Goal: Information Seeking & Learning: Learn about a topic

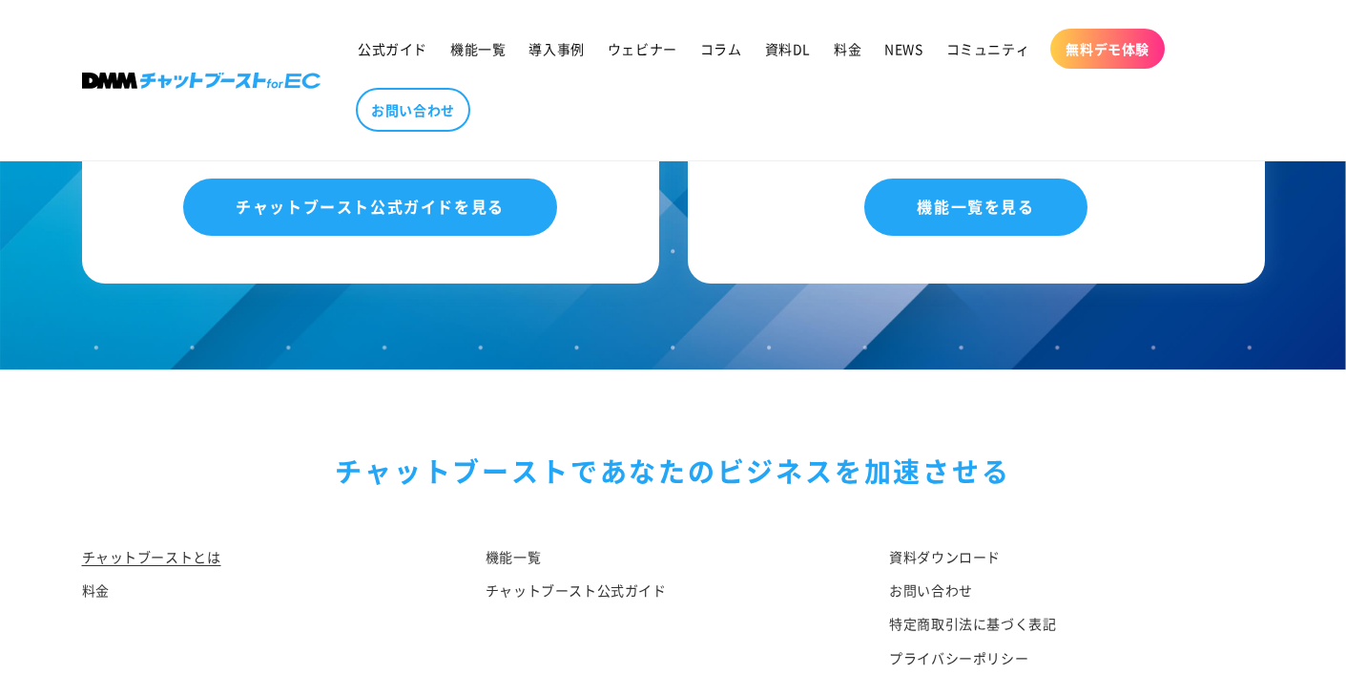
scroll to position [10117, 0]
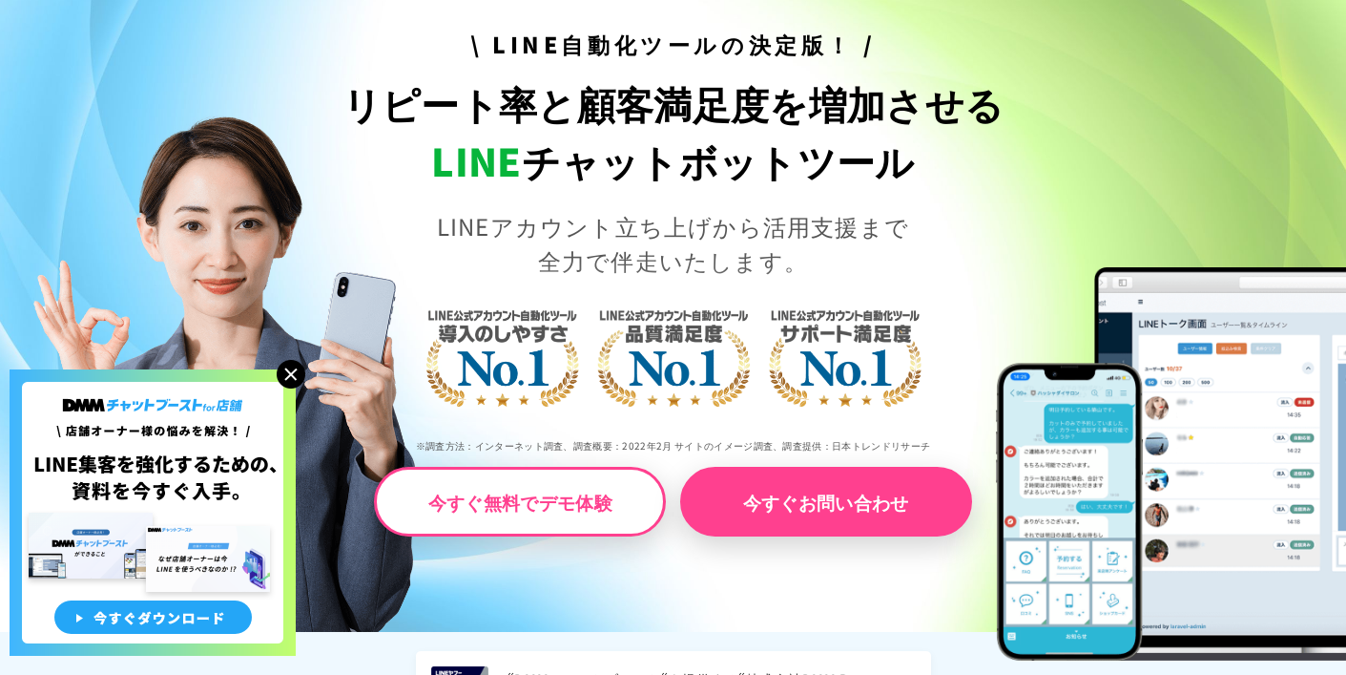
click at [292, 370] on img at bounding box center [291, 374] width 29 height 29
click at [293, 370] on img at bounding box center [291, 374] width 29 height 29
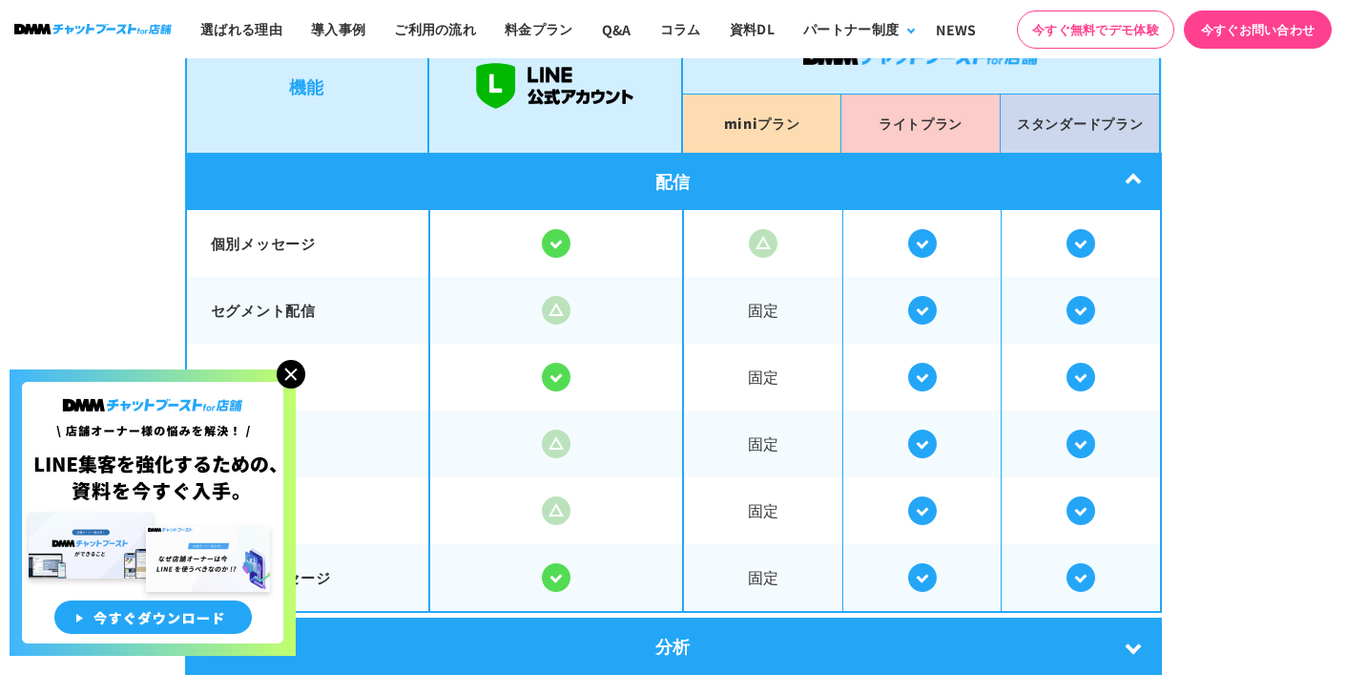
scroll to position [3359, 0]
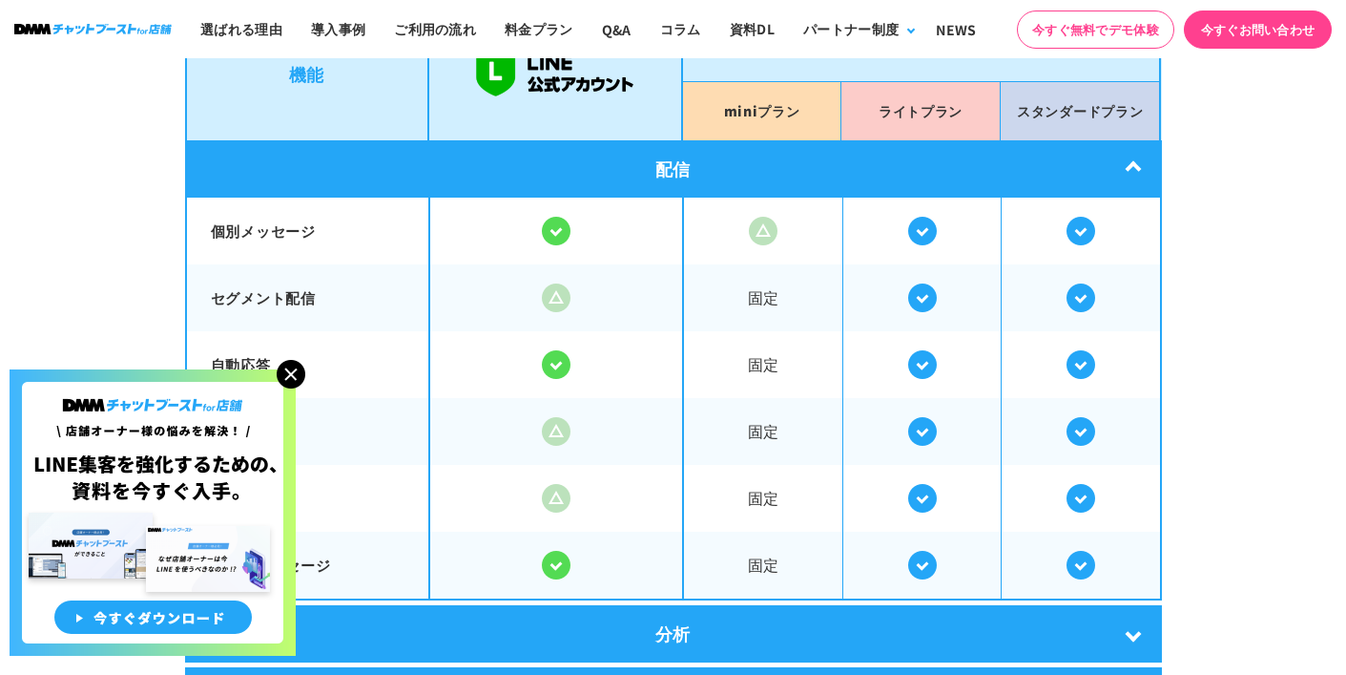
click at [285, 372] on img at bounding box center [291, 374] width 29 height 29
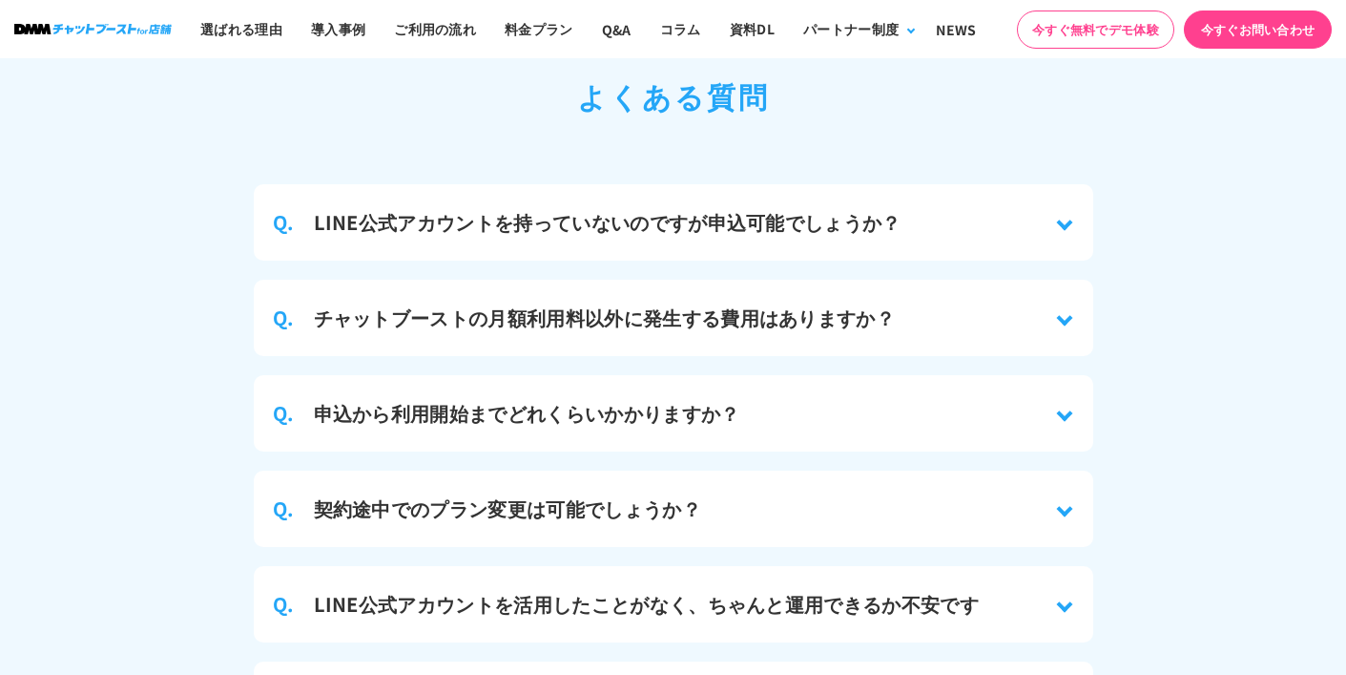
scroll to position [8406, 0]
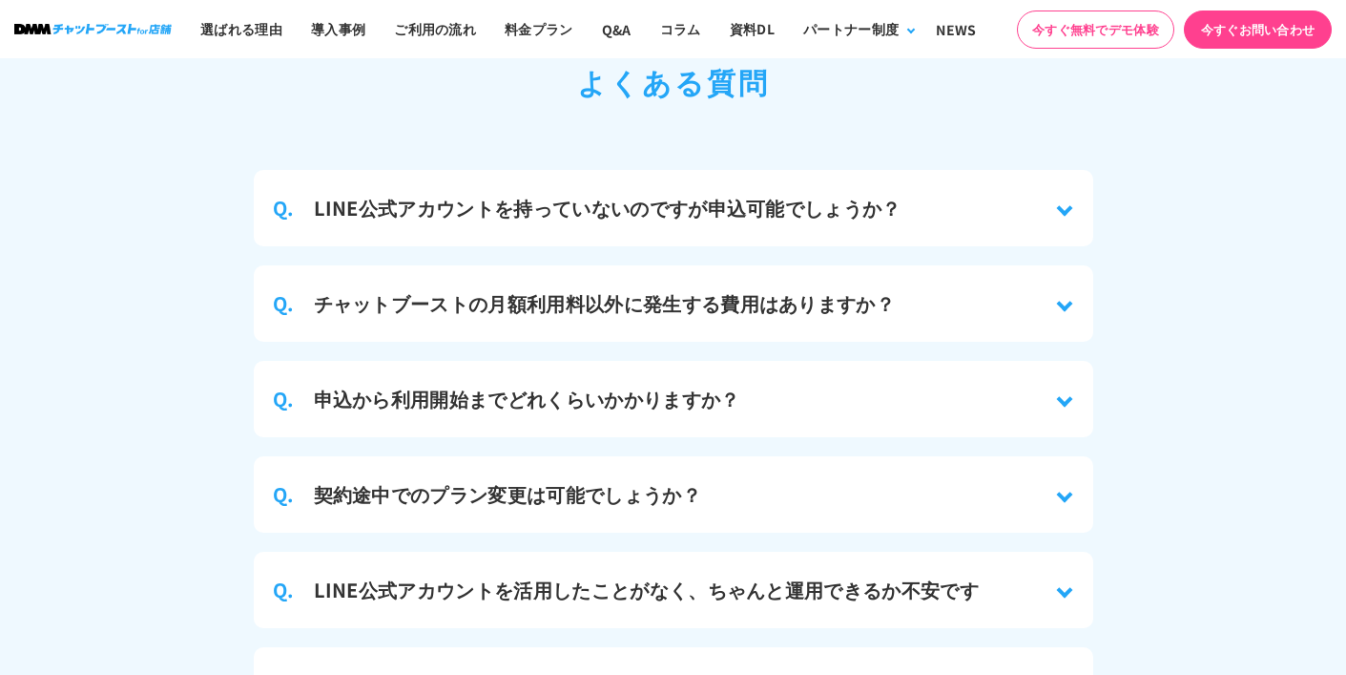
click at [576, 194] on h3 "LINE公式アカウントを持っていないのですが申込可能でしょうか？" at bounding box center [608, 208] width 588 height 29
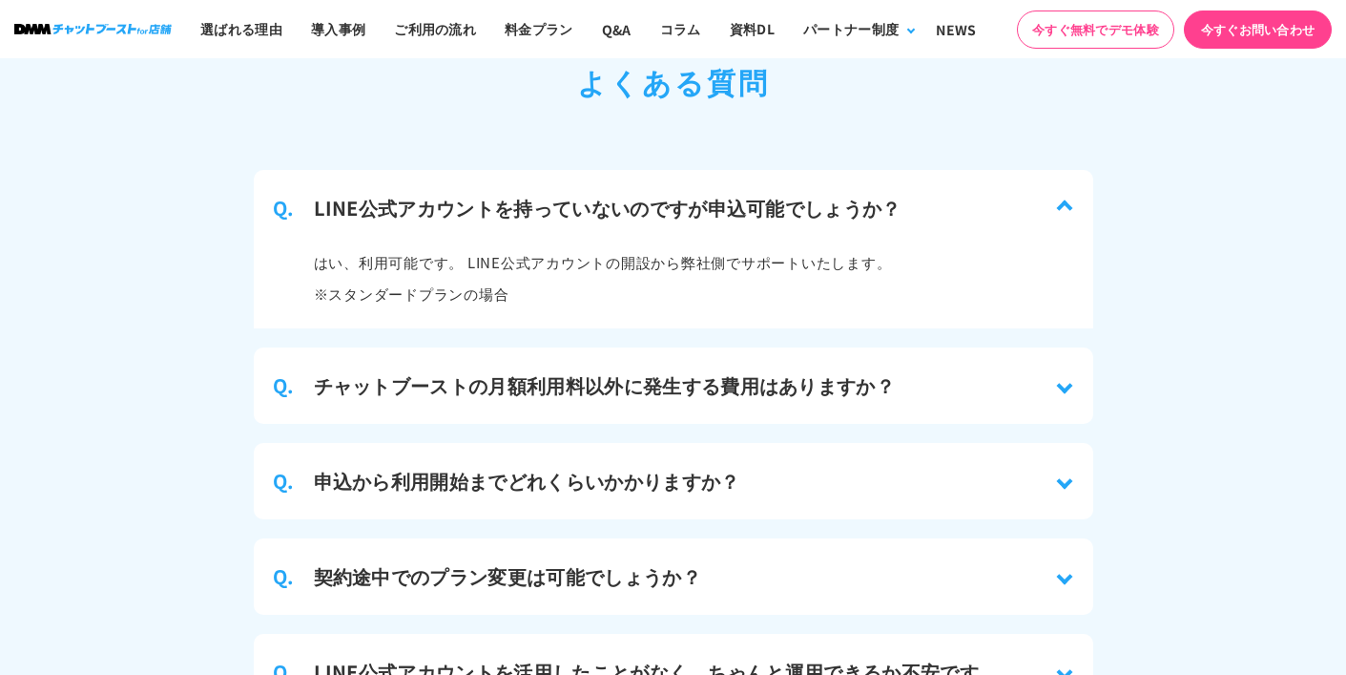
click at [576, 194] on h3 "LINE公式アカウントを持っていないのですが申込可能でしょうか？" at bounding box center [608, 208] width 588 height 29
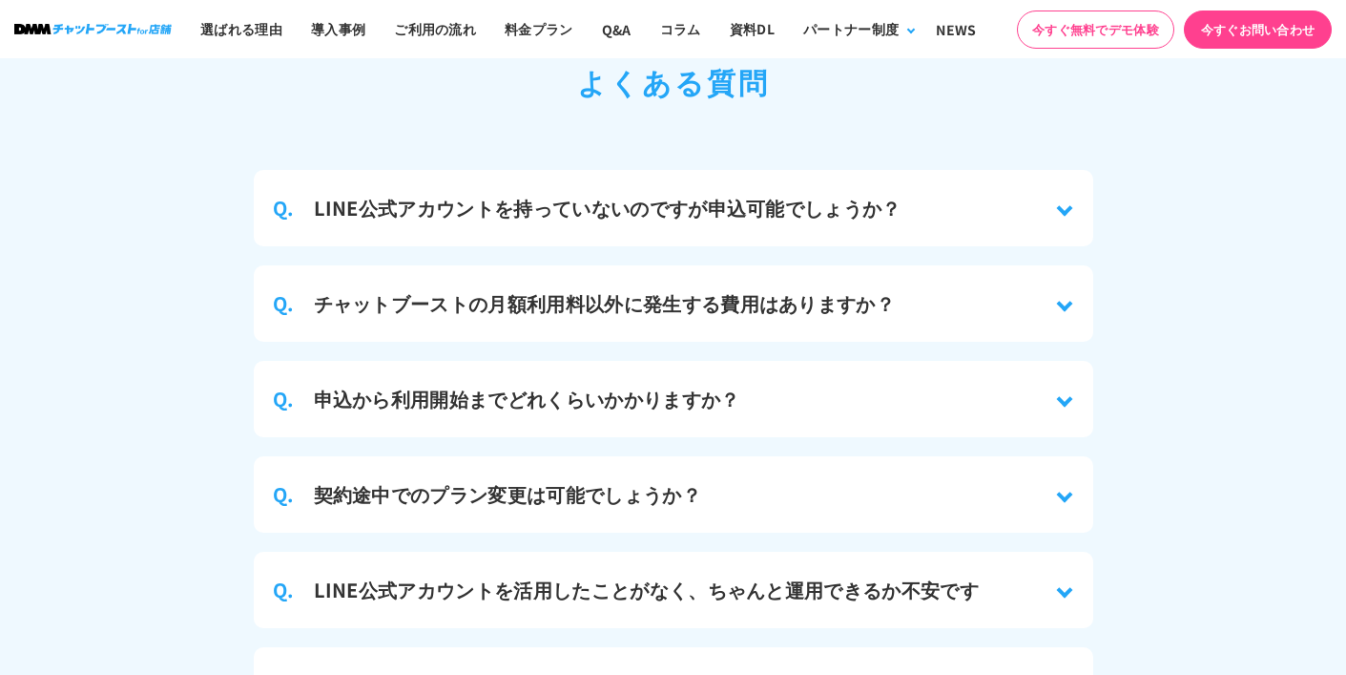
click at [615, 194] on h3 "LINE公式アカウントを持っていないのですが申込可能でしょうか？" at bounding box center [608, 208] width 588 height 29
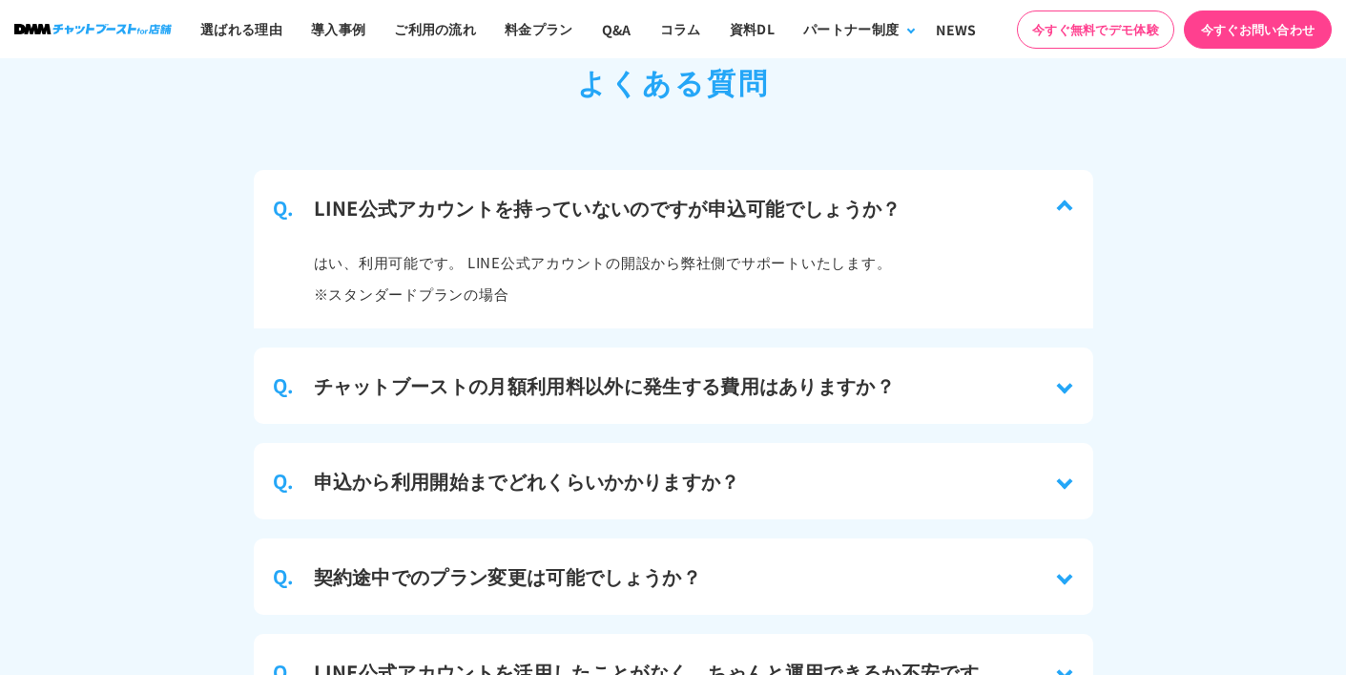
click at [615, 194] on h3 "LINE公式アカウントを持っていないのですが申込可能でしょうか？" at bounding box center [608, 208] width 588 height 29
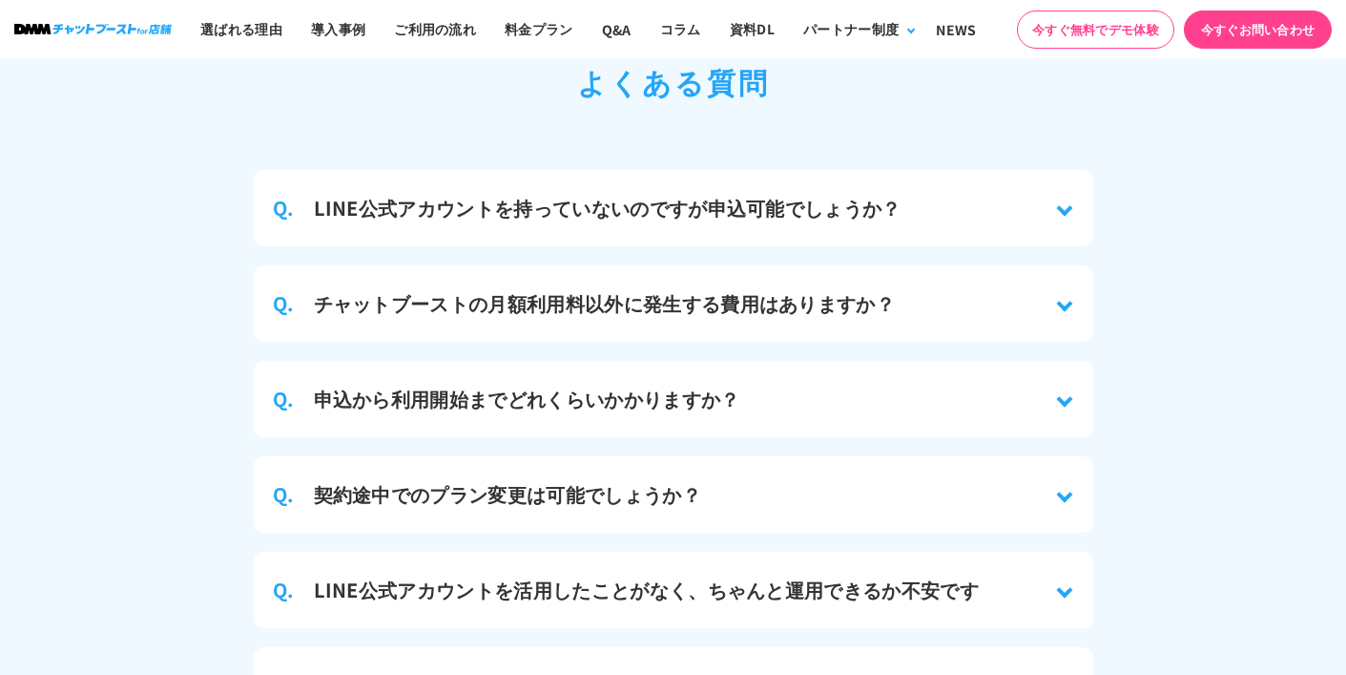
click at [638, 289] on h3 "チャットブーストの月額利用料以外に発生する費用はありますか？" at bounding box center [605, 303] width 582 height 29
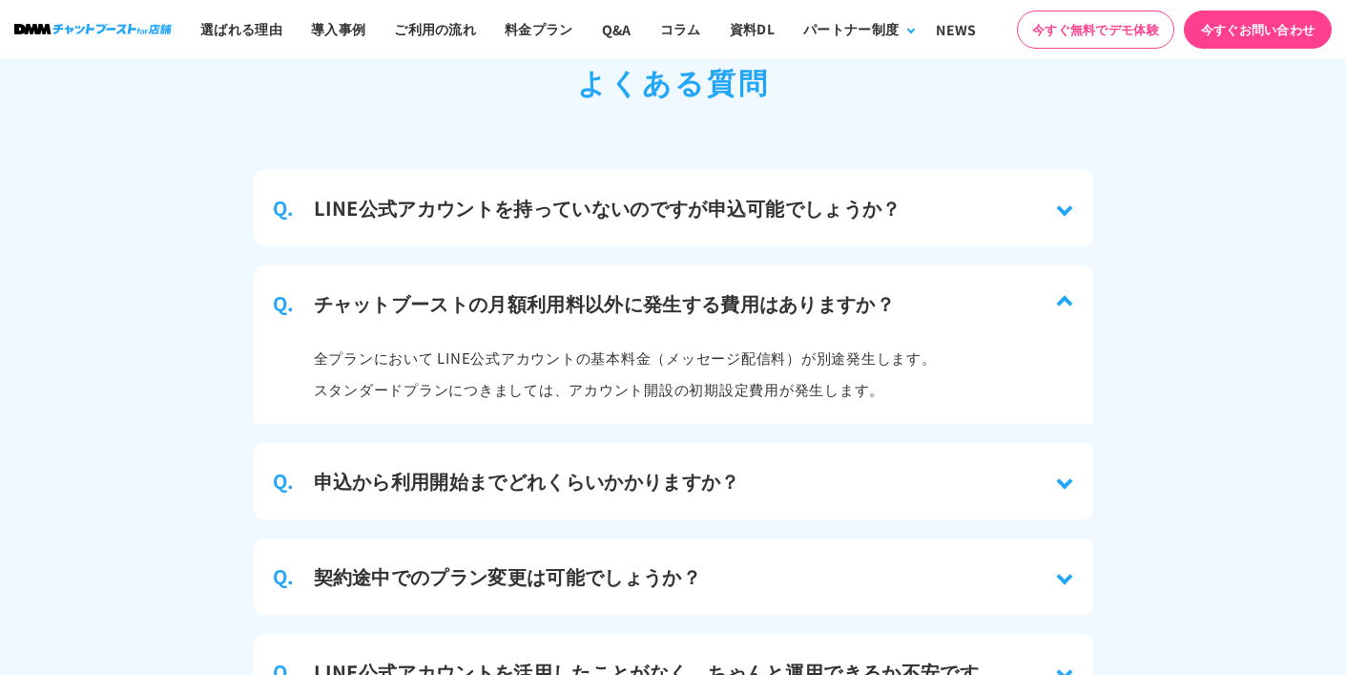
click at [638, 289] on h3 "チャットブーストの月額利用料以外に発生する費用はありますか？" at bounding box center [605, 303] width 582 height 29
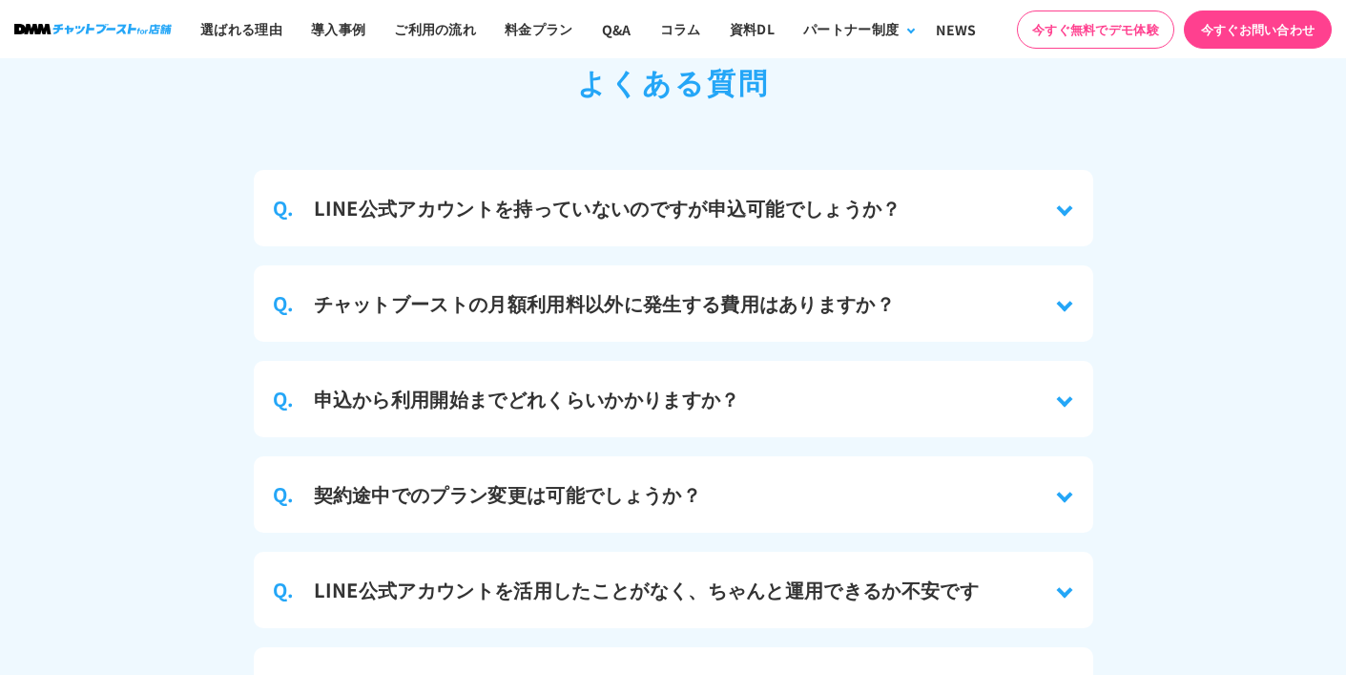
click at [634, 384] on h3 "申込から利用開始までどれくらいかかりますか？" at bounding box center [527, 398] width 426 height 29
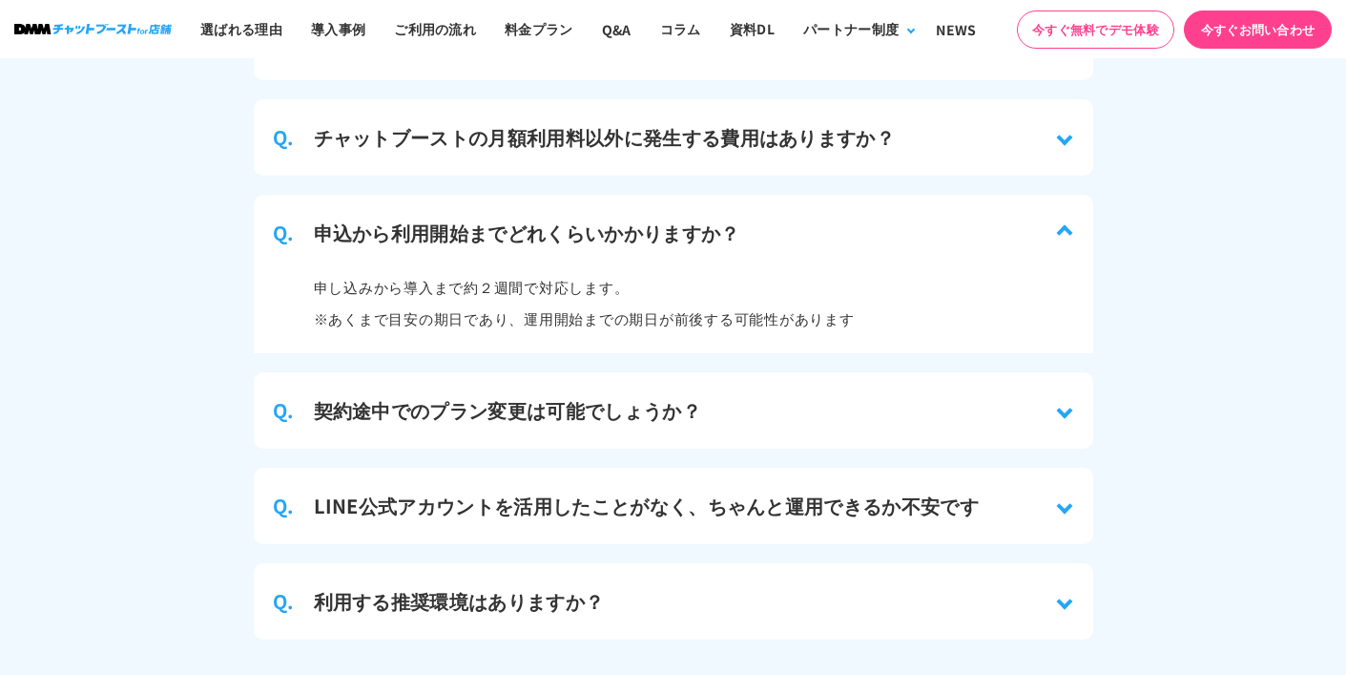
scroll to position [8575, 0]
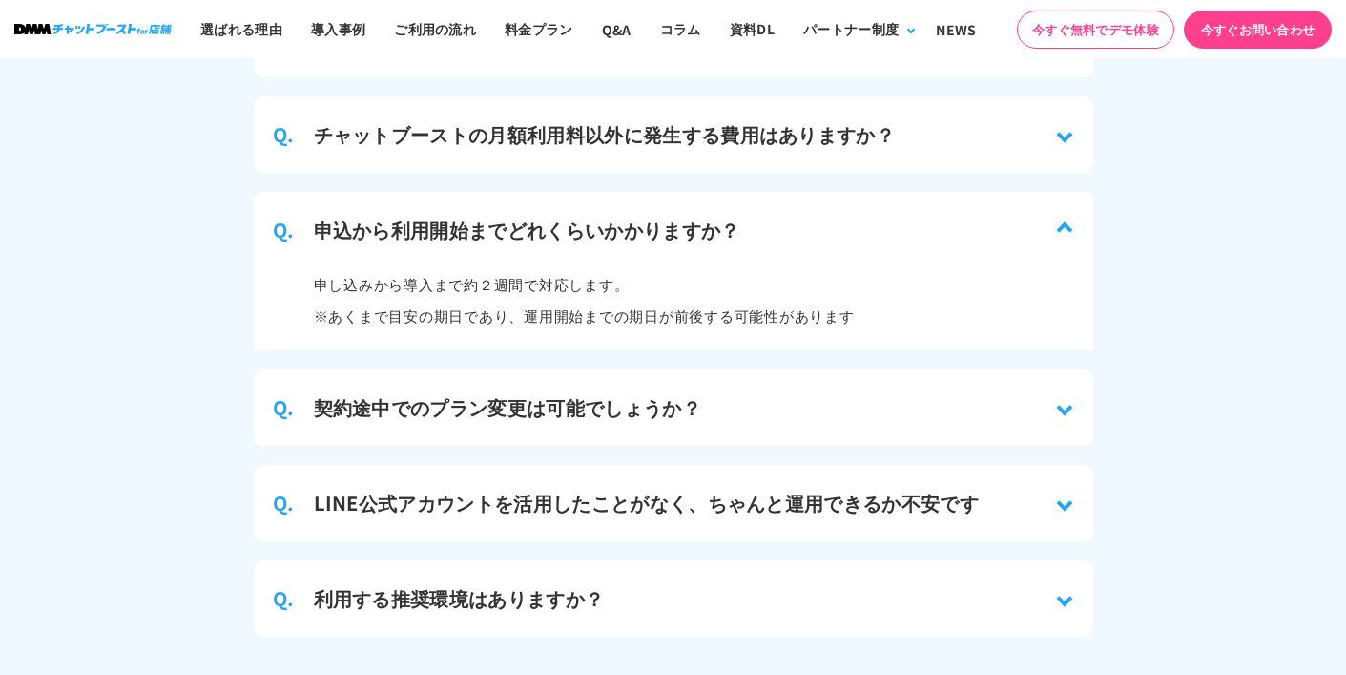
click at [612, 216] on h3 "申込から利用開始までどれくらいかかりますか？" at bounding box center [527, 230] width 426 height 29
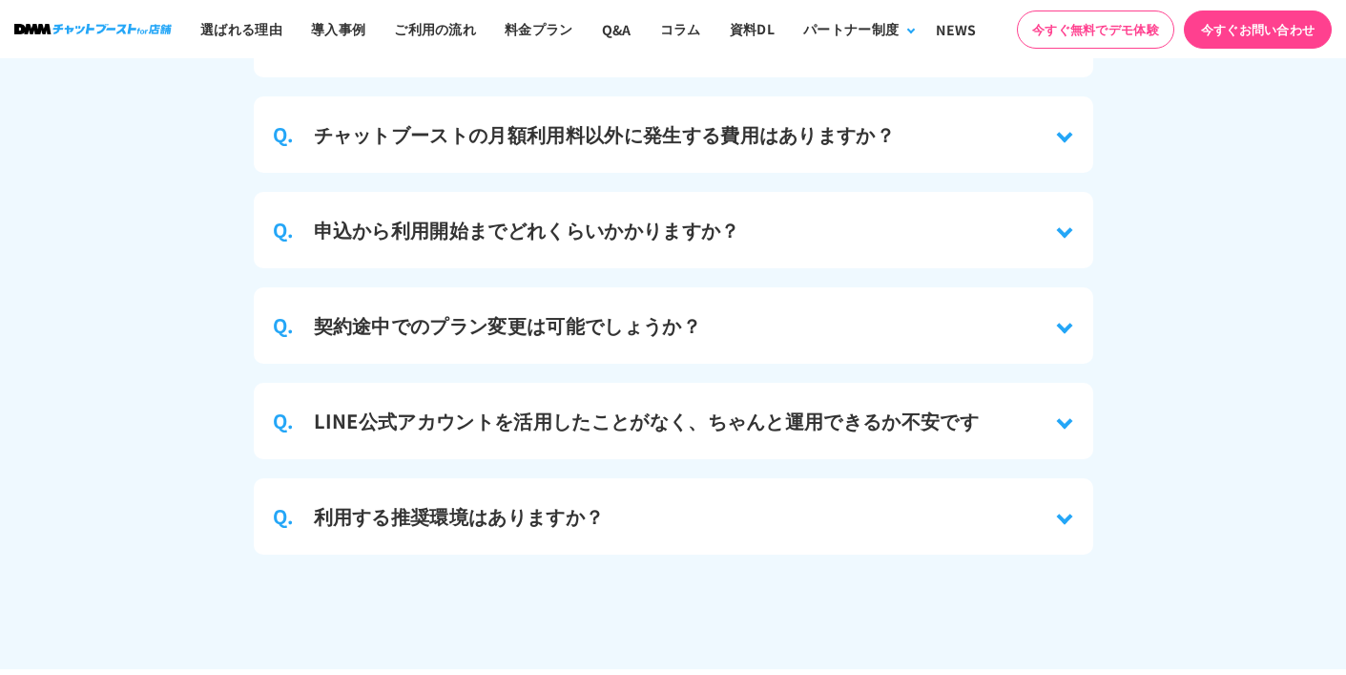
click at [627, 311] on h3 "契約途中でのプラン変更は可能でしょうか？" at bounding box center [507, 325] width 387 height 29
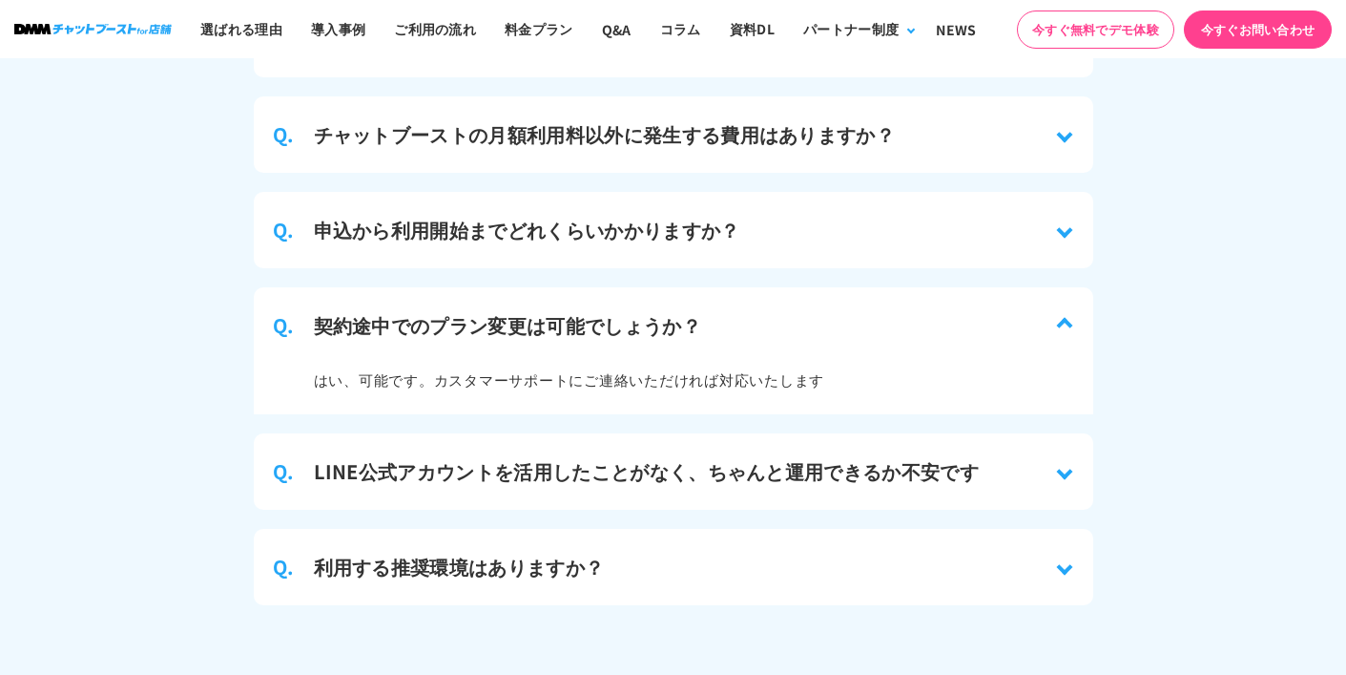
click at [627, 311] on h3 "契約途中でのプラン変更は可能でしょうか？" at bounding box center [507, 325] width 387 height 29
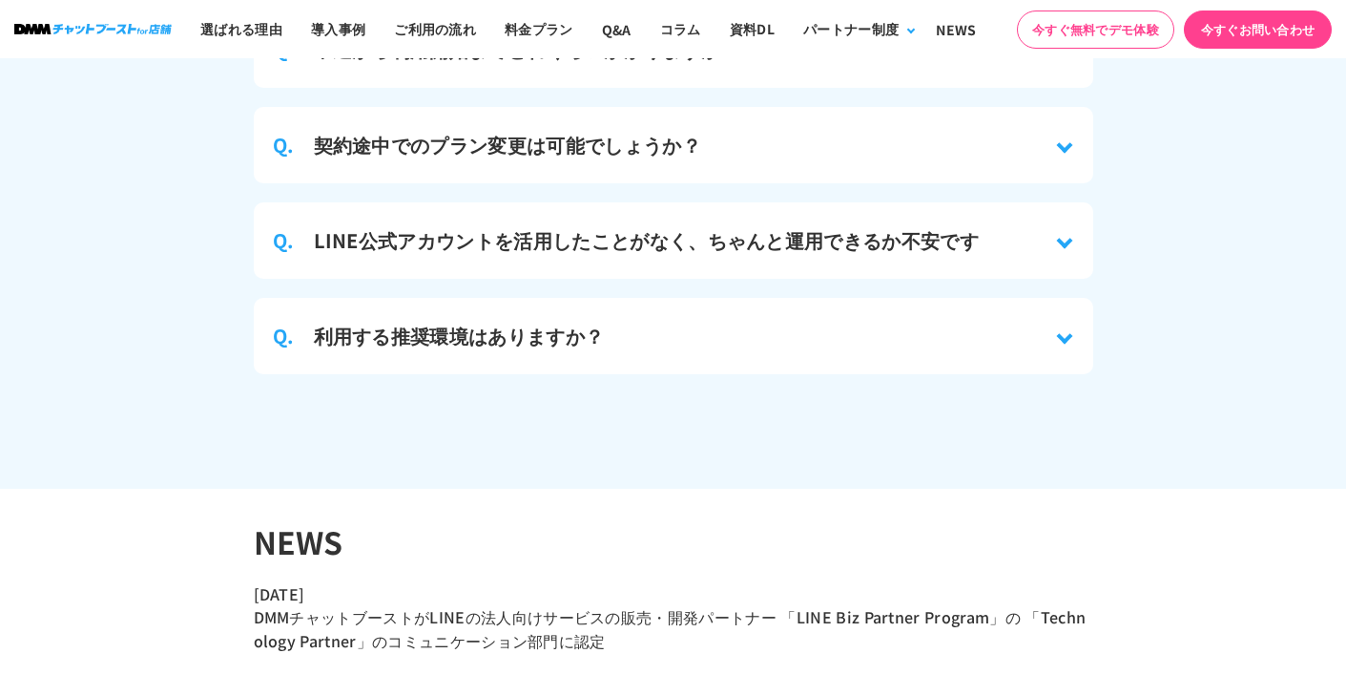
scroll to position [8798, 0]
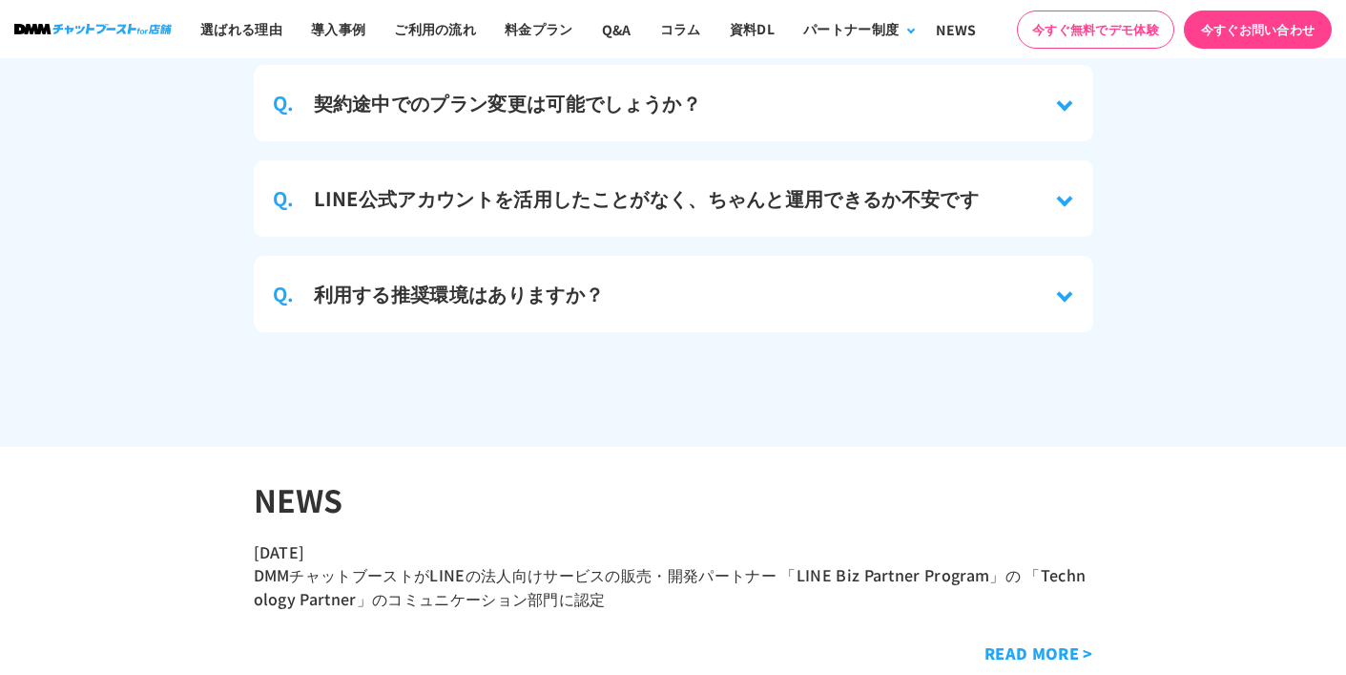
click at [603, 184] on h3 "LINE公式アカウントを活用したことがなく、ちゃんと運用できるか不安です" at bounding box center [647, 198] width 666 height 29
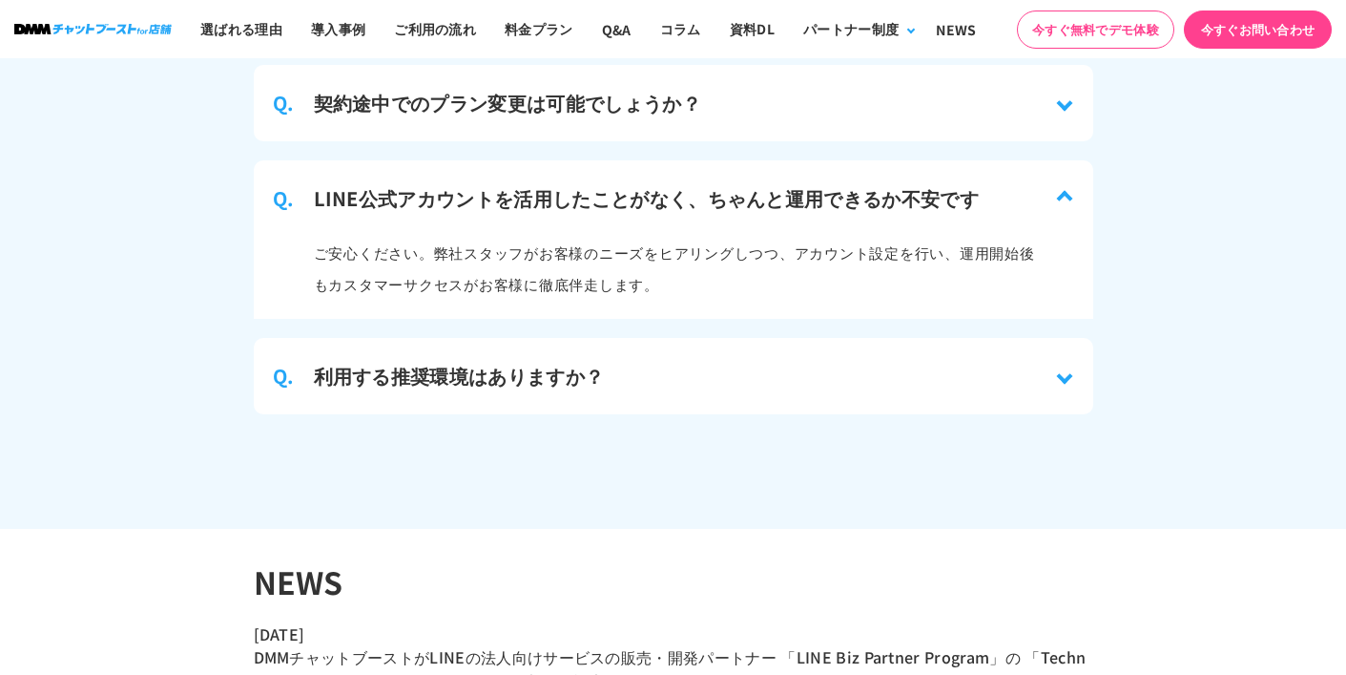
click at [603, 184] on h3 "LINE公式アカウントを活用したことがなく、ちゃんと運用できるか不安です" at bounding box center [647, 198] width 666 height 29
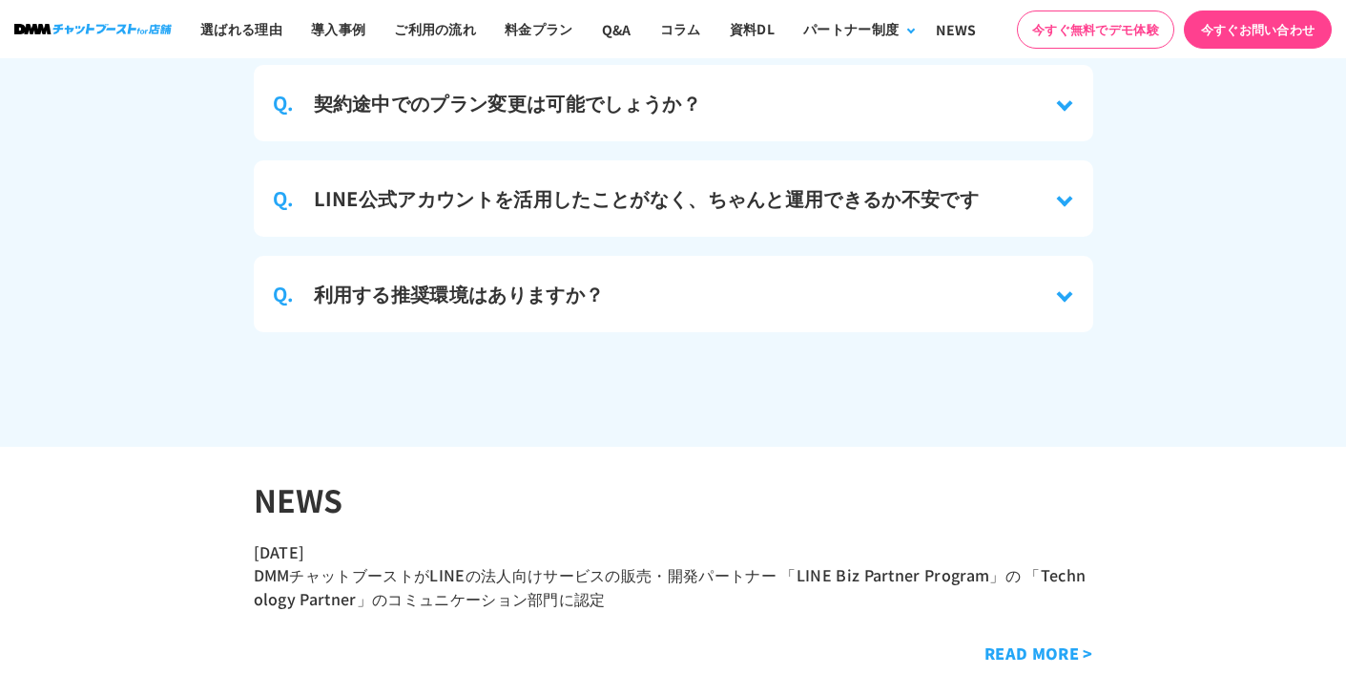
click at [614, 269] on div "Q. 利用する推奨環境はありますか？" at bounding box center [674, 294] width 840 height 76
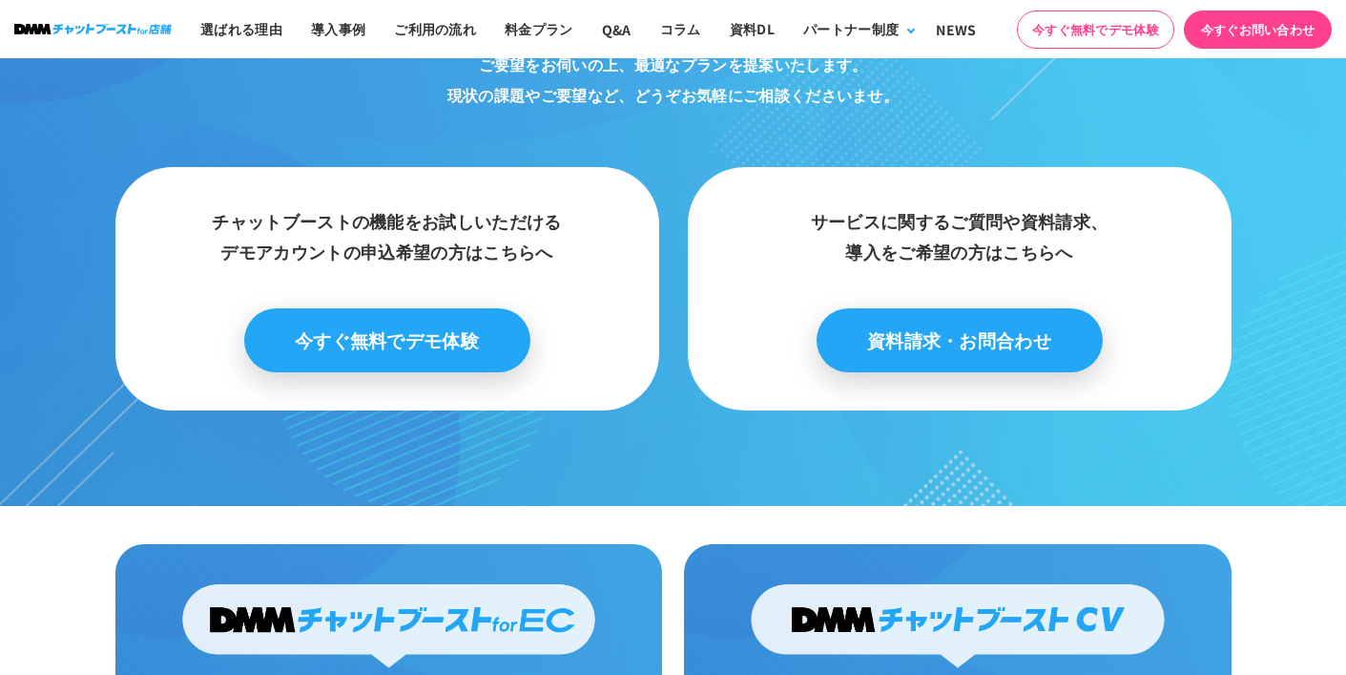
scroll to position [10841, 0]
